Goal: Information Seeking & Learning: Learn about a topic

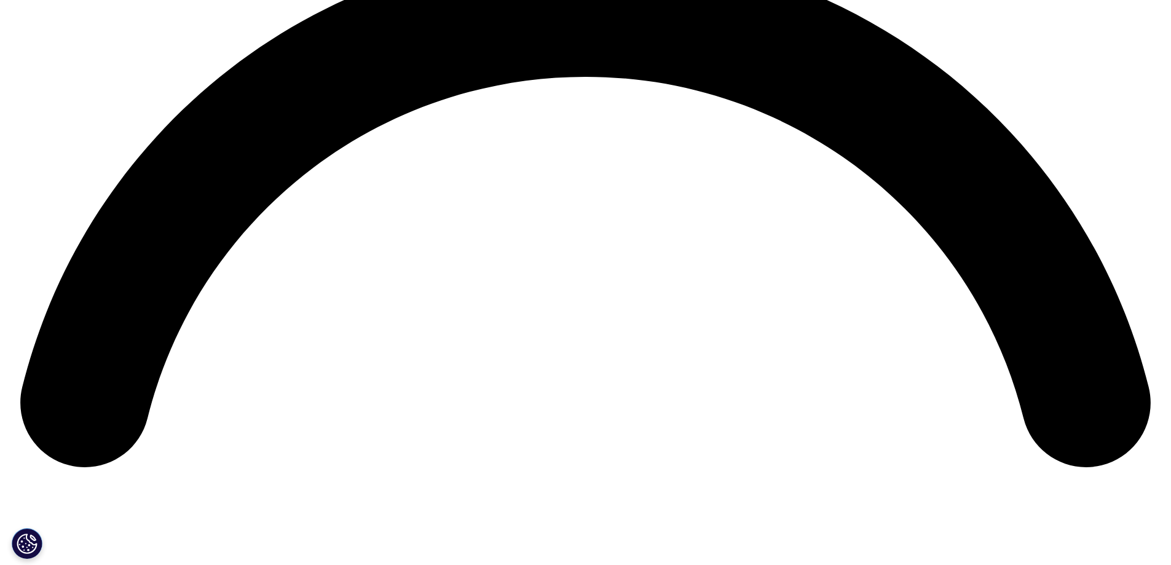
scroll to position [2766, 0]
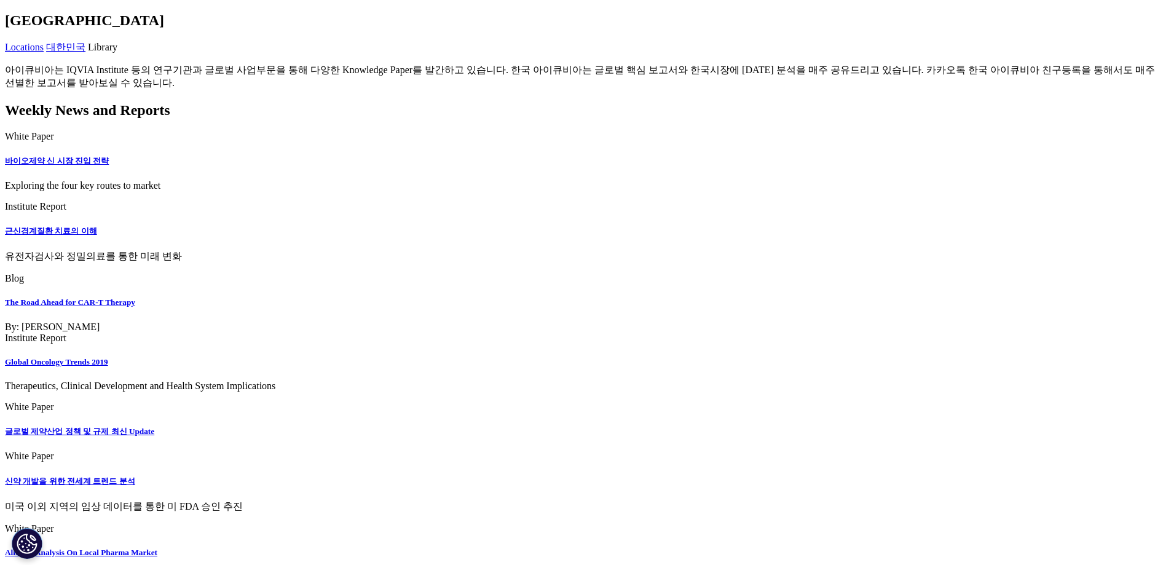
click at [117, 52] on span "Library" at bounding box center [103, 47] width 30 height 10
click at [400, 29] on h2 "[GEOGRAPHIC_DATA]" at bounding box center [585, 20] width 1161 height 17
